Goal: Information Seeking & Learning: Learn about a topic

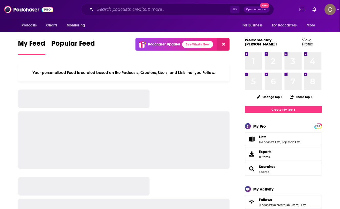
click at [124, 8] on input "Search podcasts, credits, & more..." at bounding box center [162, 9] width 135 height 8
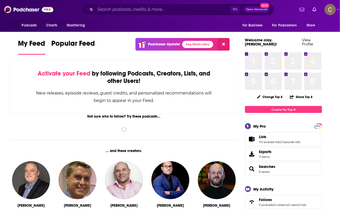
click at [124, 8] on input "Search podcasts, credits, & more..." at bounding box center [162, 9] width 135 height 8
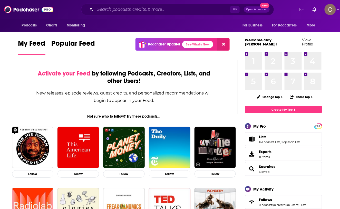
click at [130, 9] on input "Search podcasts, credits, & more..." at bounding box center [162, 9] width 135 height 8
click at [115, 7] on input "Search podcasts, credits, & more..." at bounding box center [162, 9] width 135 height 8
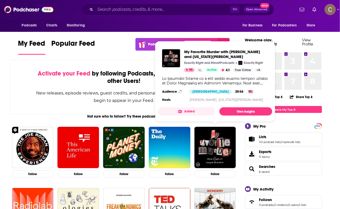
click at [146, 11] on input "Search podcasts, credits, & more..." at bounding box center [162, 9] width 135 height 8
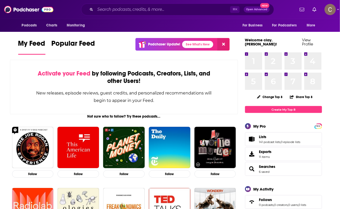
click at [146, 11] on input "Search podcasts, credits, & more..." at bounding box center [162, 9] width 135 height 8
click at [165, 10] on input "Search podcasts, credits, & more..." at bounding box center [162, 9] width 135 height 8
click at [96, 11] on input "Search podcasts, credits, & more..." at bounding box center [162, 9] width 135 height 8
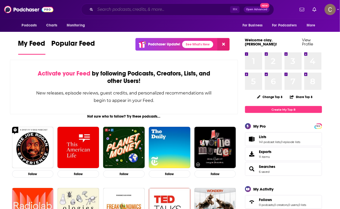
click at [112, 9] on input "Search podcasts, credits, & more..." at bounding box center [162, 9] width 135 height 8
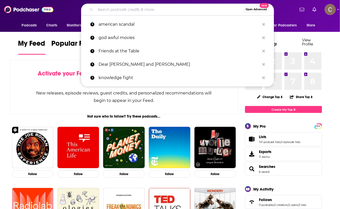
paste input "Legends of Avantris"
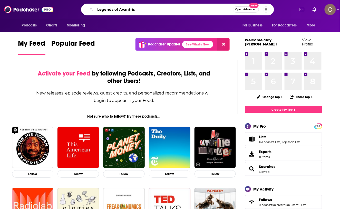
type input "Legends of Avantris"
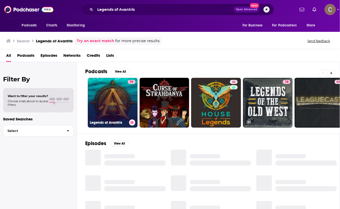
click at [123, 94] on link "79 Legends of Avantris" at bounding box center [113, 103] width 50 height 50
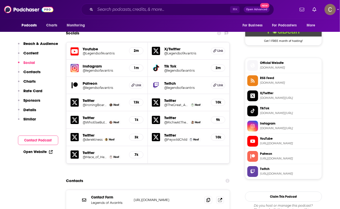
scroll to position [440, 0]
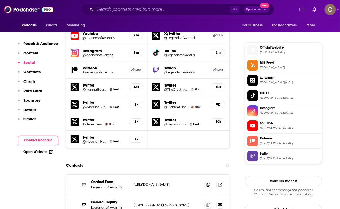
click at [107, 70] on h5 "@legendsofavantris" at bounding box center [104, 72] width 42 height 4
